Goal: Check status

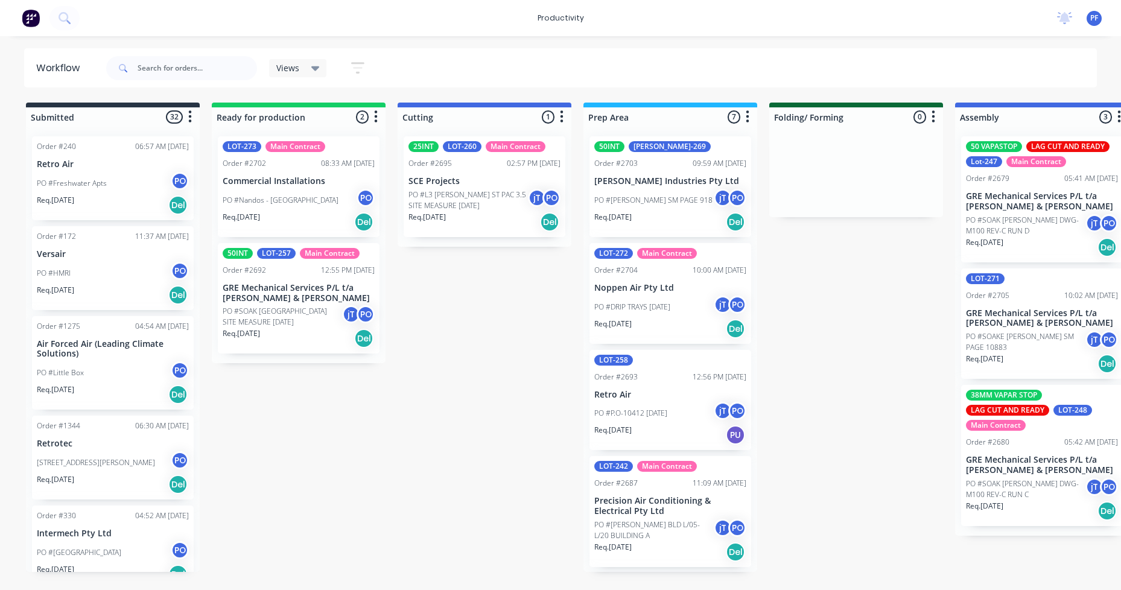
scroll to position [0, 287]
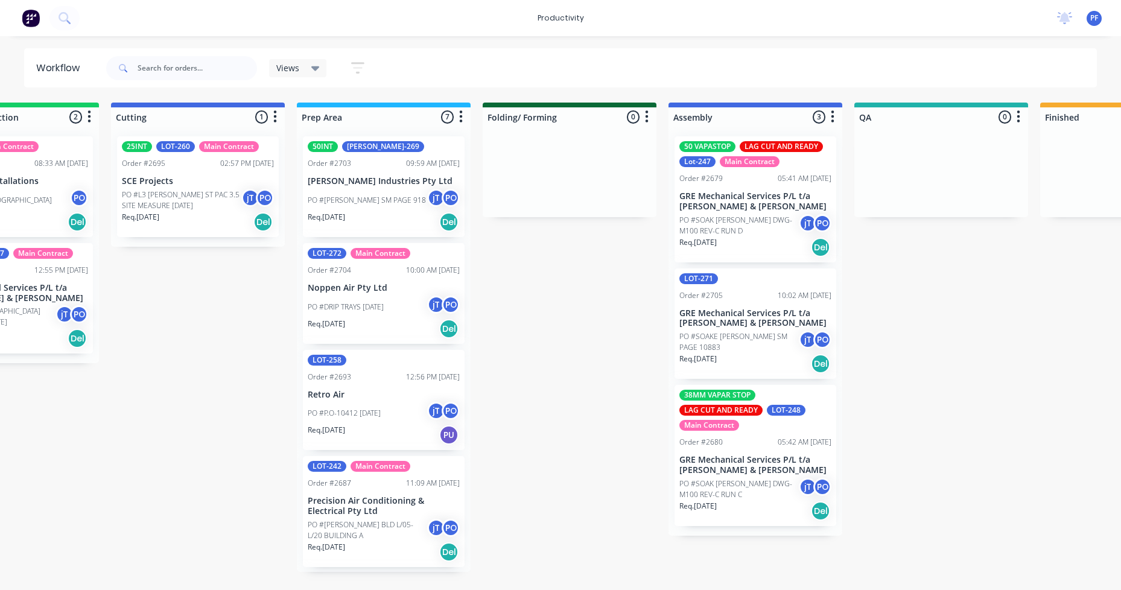
click at [368, 165] on div "Order #2703 09:59 AM [DATE]" at bounding box center [384, 163] width 152 height 11
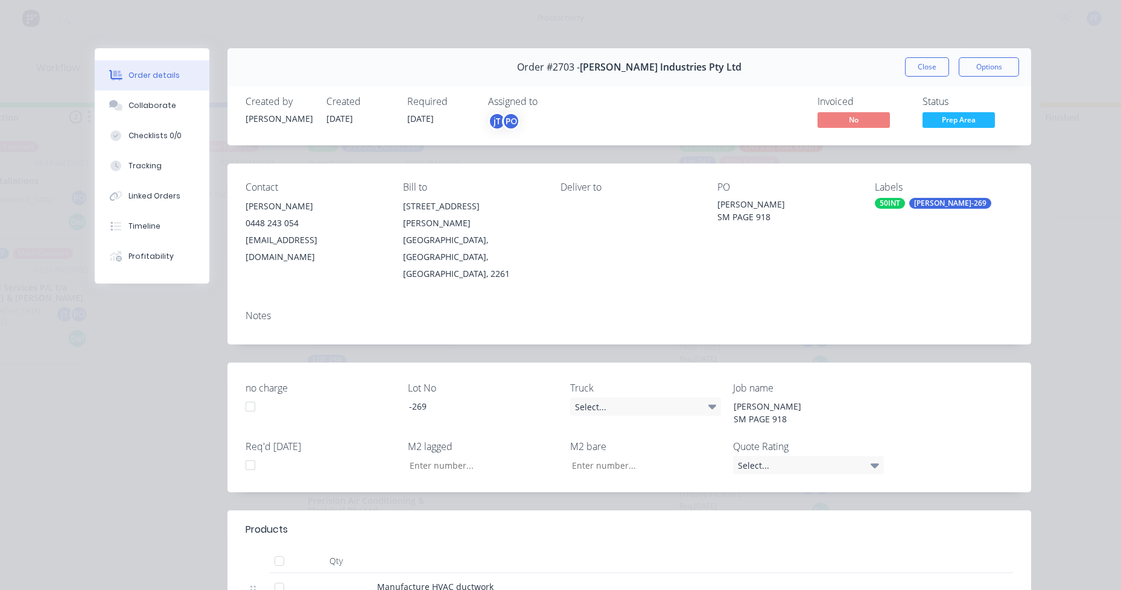
click at [939, 237] on div "Labels 50INT [PERSON_NAME]-269" at bounding box center [944, 232] width 138 height 101
click at [934, 186] on div "Labels" at bounding box center [944, 187] width 138 height 11
click at [932, 205] on div "[PERSON_NAME]-269" at bounding box center [950, 203] width 82 height 11
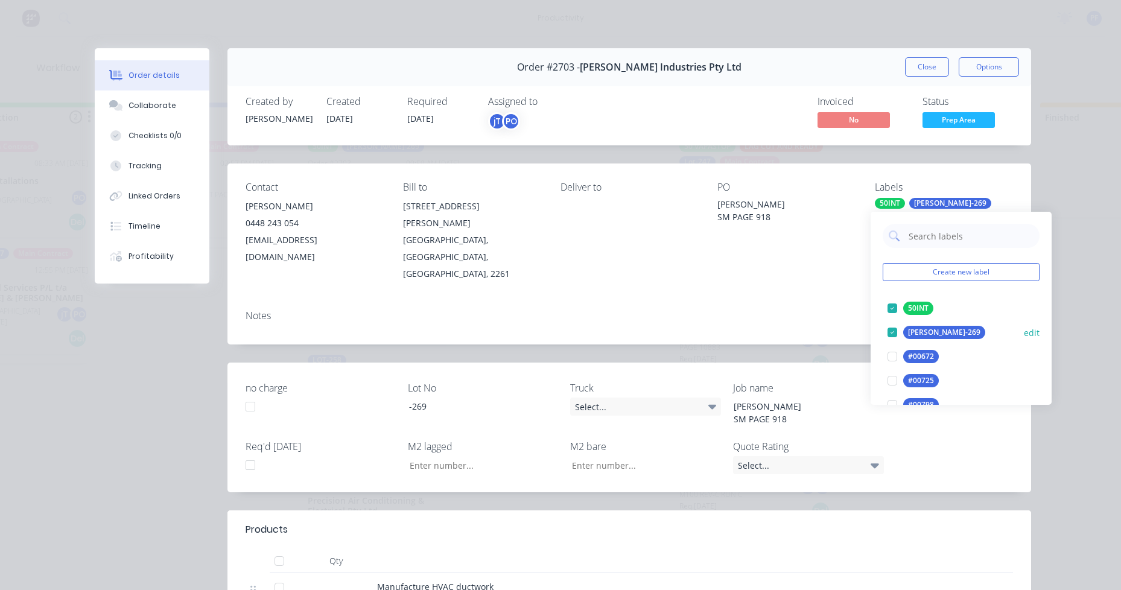
type input "lag cut"
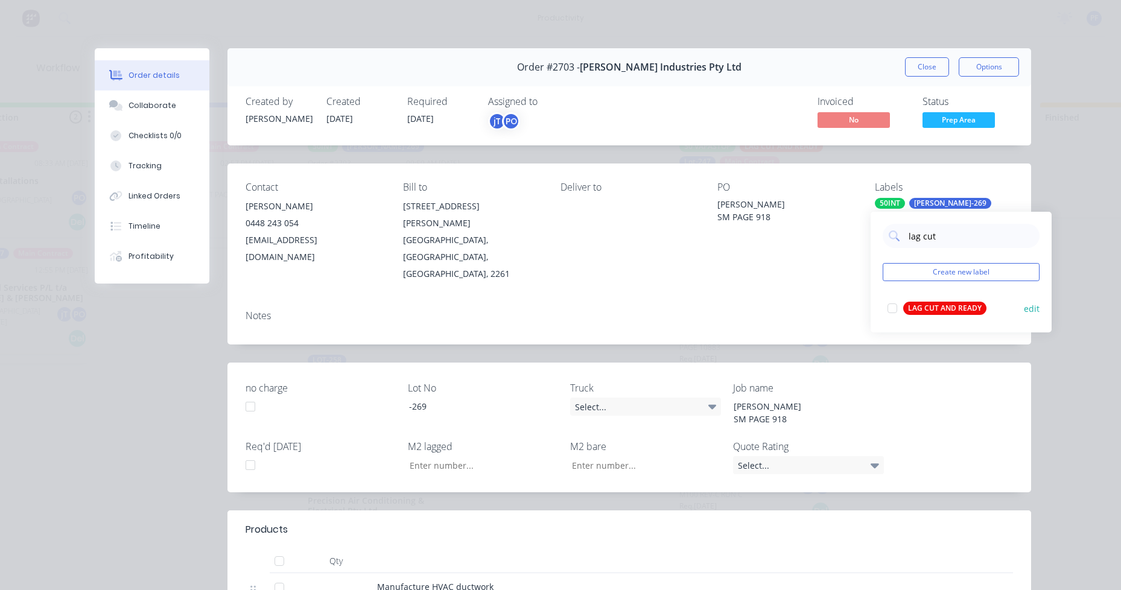
click at [943, 312] on div "LAG CUT AND READY" at bounding box center [944, 308] width 83 height 13
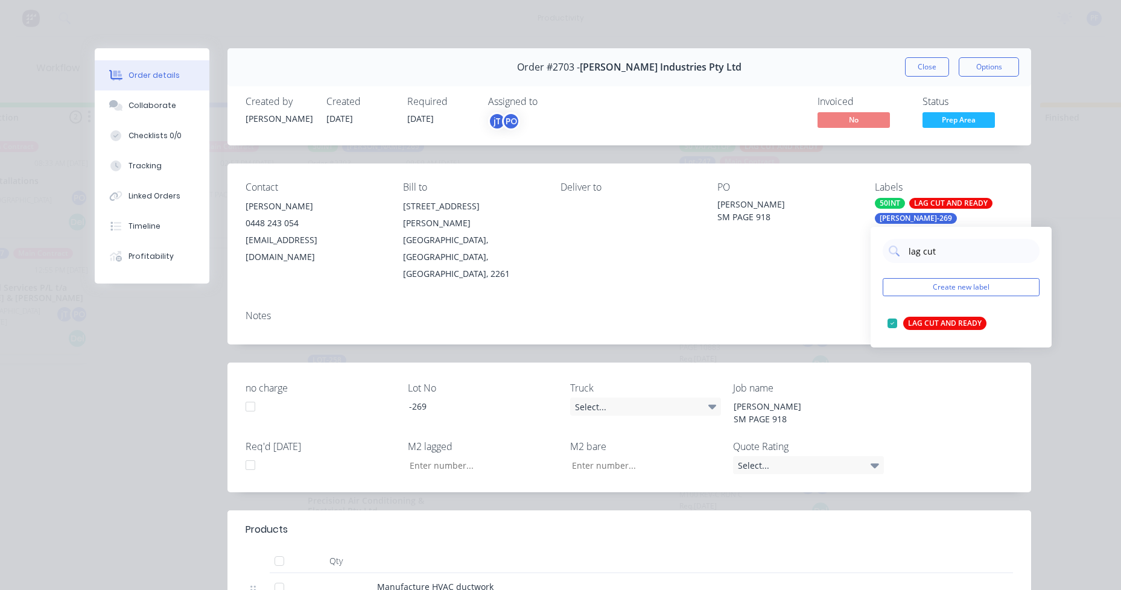
click at [910, 98] on div "Invoiced No Status Prep Area" at bounding box center [811, 113] width 404 height 35
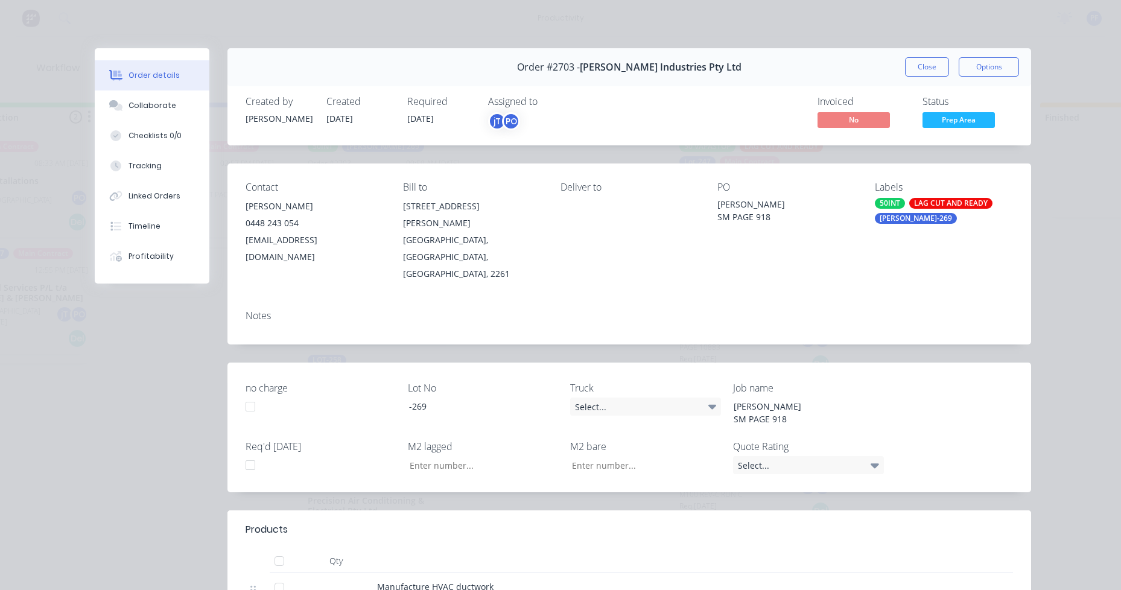
click at [923, 66] on button "Close" at bounding box center [927, 66] width 44 height 19
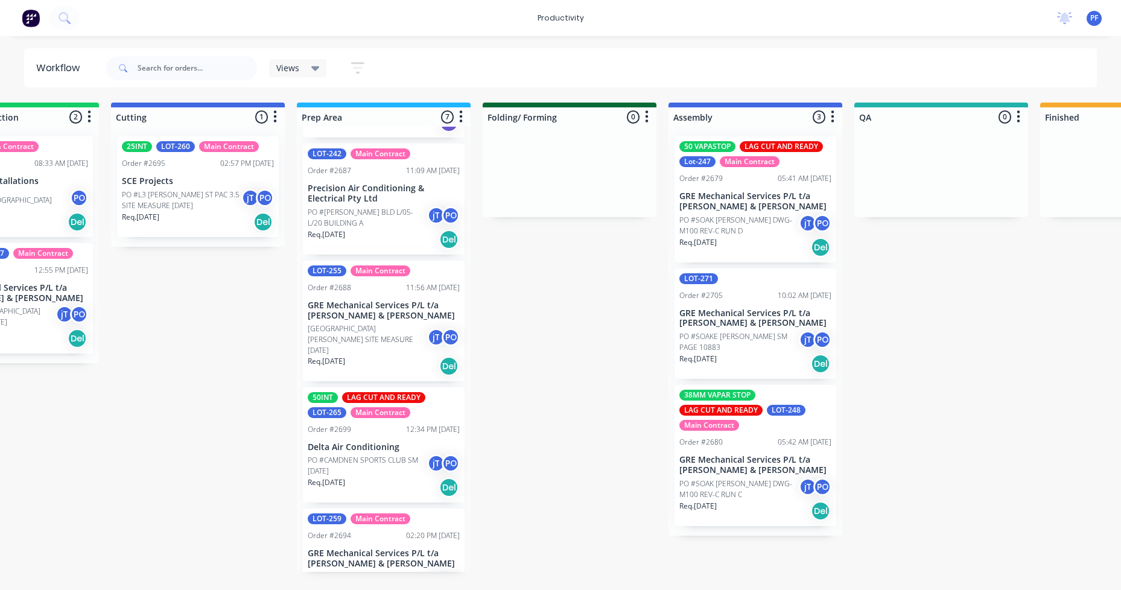
scroll to position [366, 0]
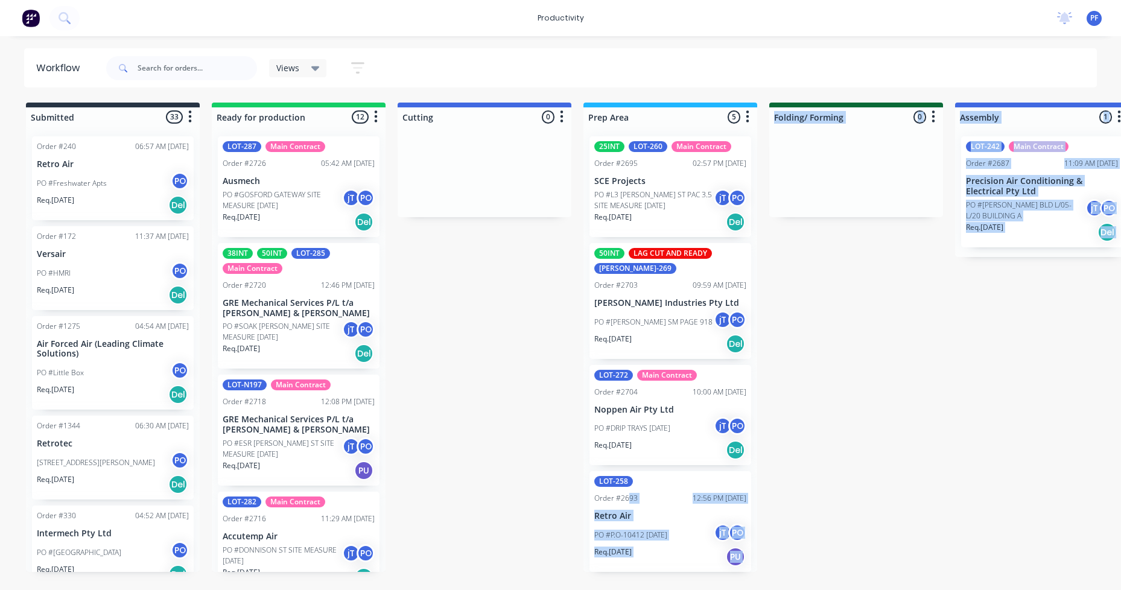
drag, startPoint x: 423, startPoint y: 588, endPoint x: 629, endPoint y: 495, distance: 226.1
click at [629, 495] on html "productivity productivity Workflow Planner Delivery Scheduling Timesheets No ne…" at bounding box center [560, 259] width 1121 height 518
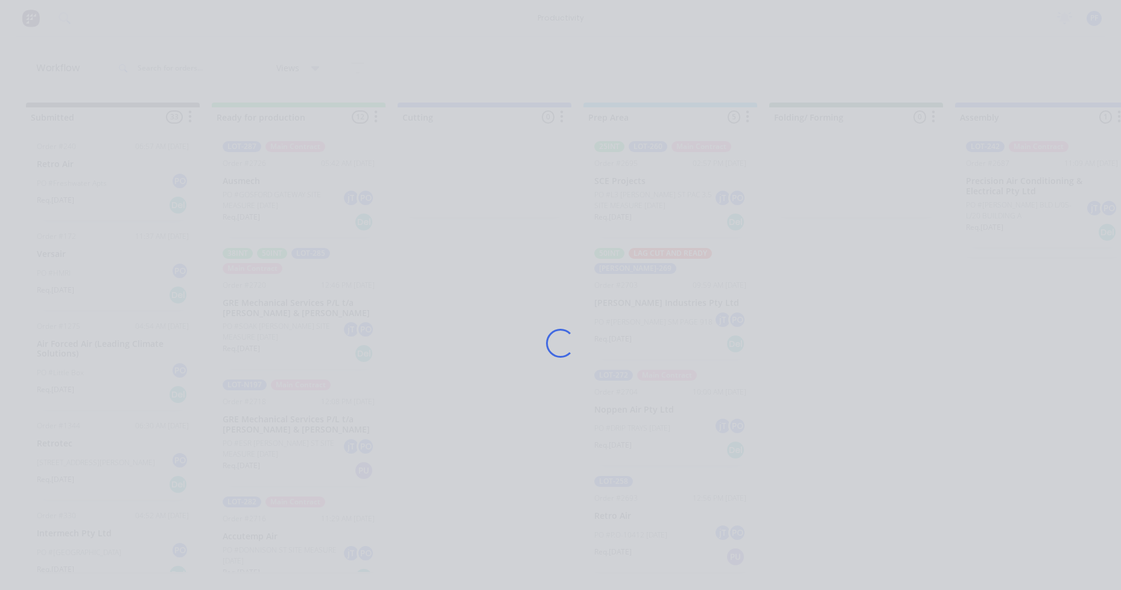
click at [492, 496] on div "Loading..." at bounding box center [560, 343] width 965 height 590
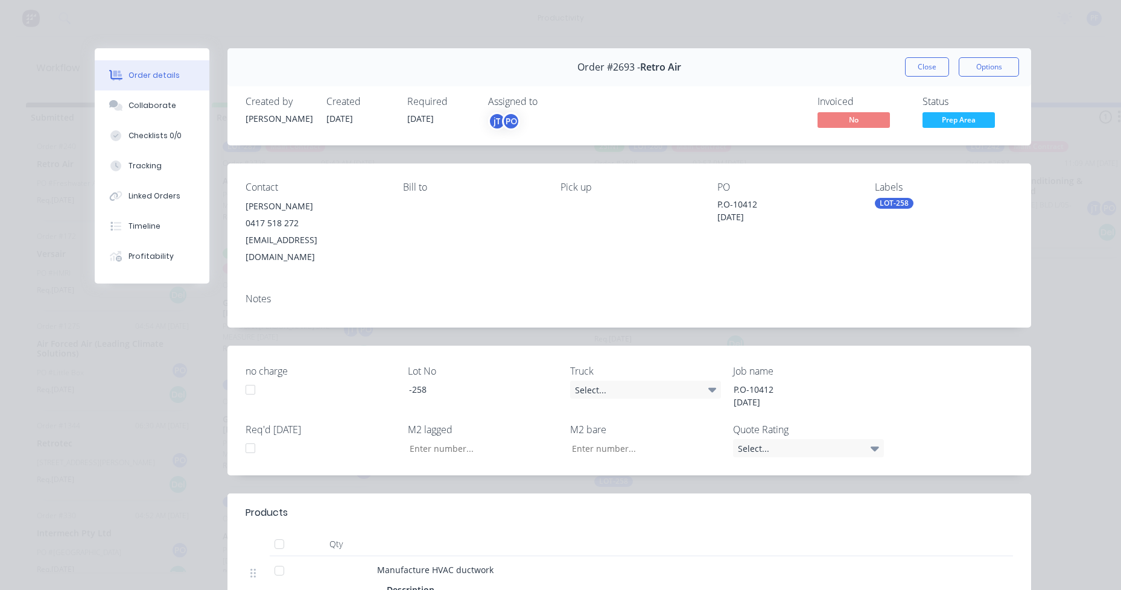
click at [917, 57] on div "Order #2693 - Retro Air Close Options" at bounding box center [629, 67] width 804 height 38
click at [910, 74] on button "Close" at bounding box center [927, 66] width 44 height 19
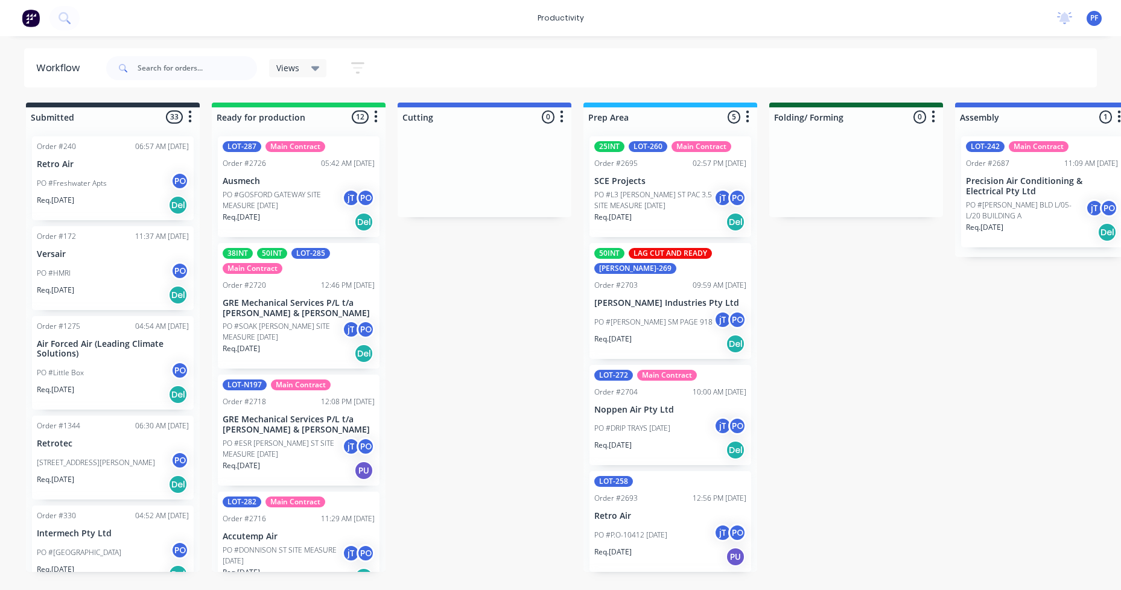
click at [485, 518] on html "productivity productivity Workflow Planner Delivery Scheduling Timesheets No ne…" at bounding box center [560, 259] width 1121 height 518
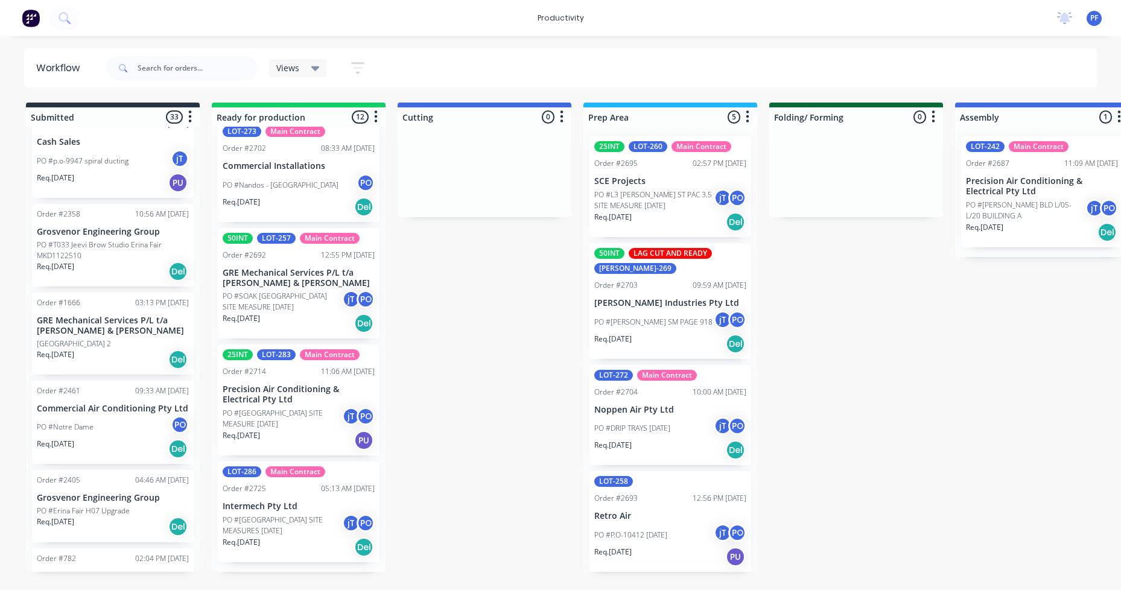
scroll to position [970, 0]
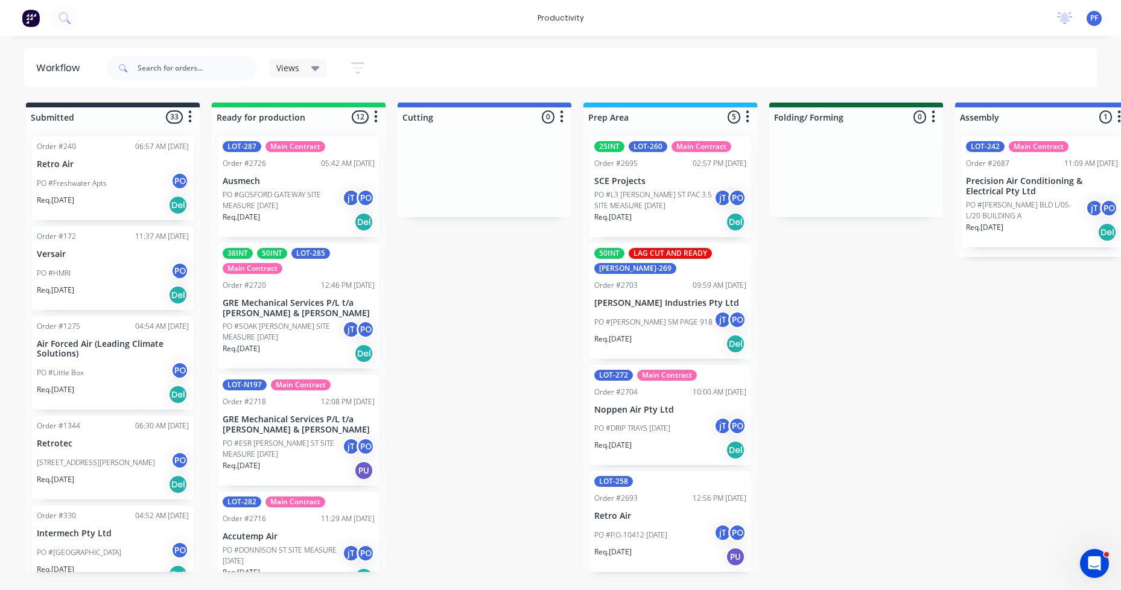
click at [416, 124] on div at bounding box center [485, 116] width 174 height 19
